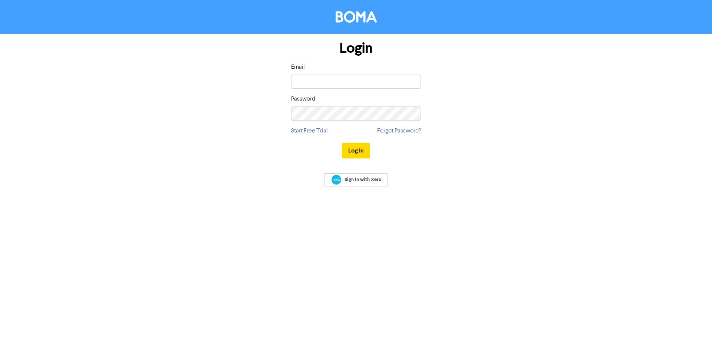
click at [364, 79] on input "email" at bounding box center [356, 82] width 130 height 14
type input "[EMAIL_ADDRESS][DOMAIN_NAME]"
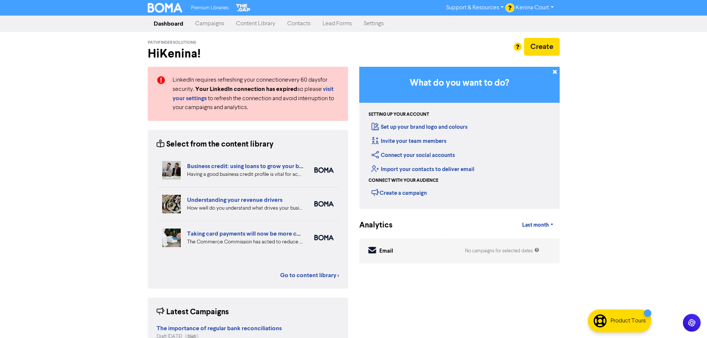
click at [251, 25] on link "Content Library" at bounding box center [255, 23] width 51 height 15
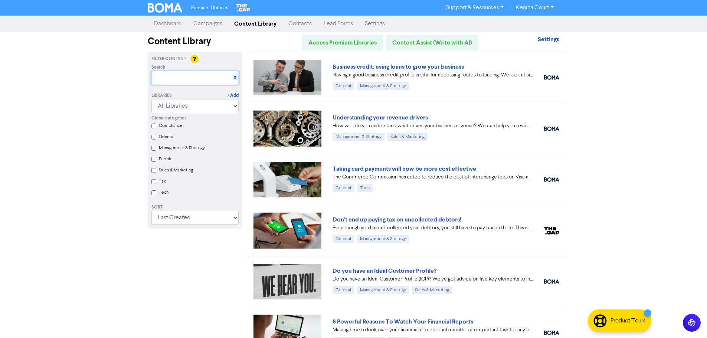
click at [161, 78] on input "text" at bounding box center [194, 78] width 87 height 14
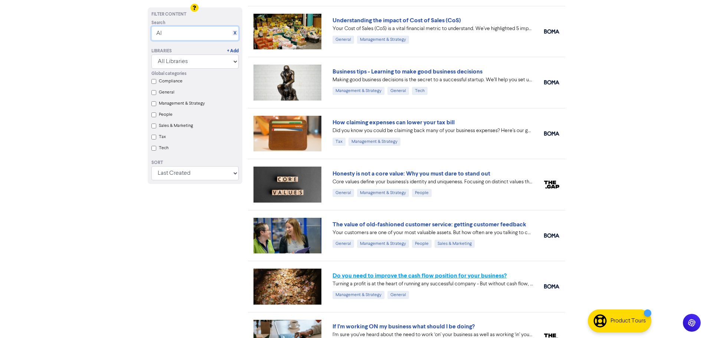
scroll to position [556, 0]
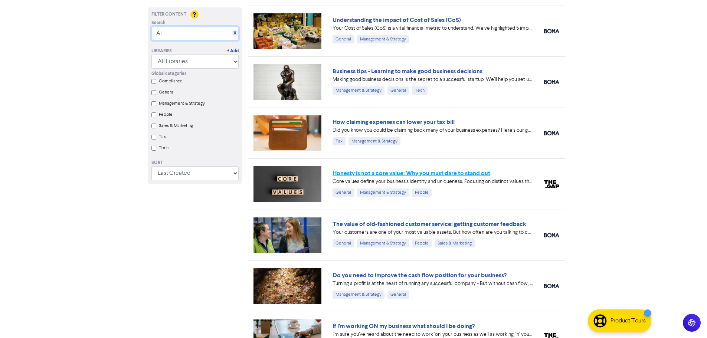
type input "AI"
click at [364, 174] on link "Honesty is not a core value: Why you must dare to stand out" at bounding box center [411, 172] width 158 height 7
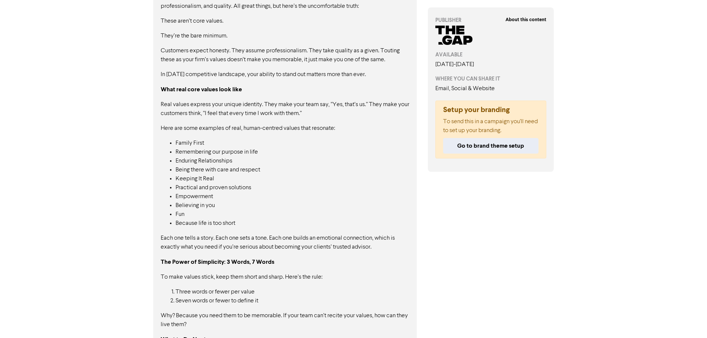
scroll to position [337, 0]
